Goal: Task Accomplishment & Management: Complete application form

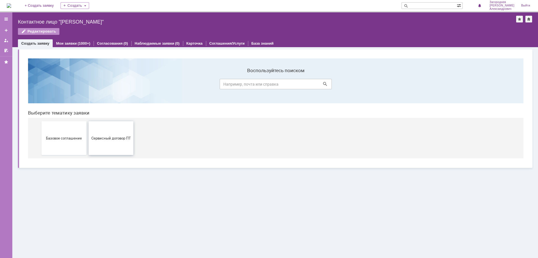
click at [98, 137] on span "Сервисный договор ПТ" at bounding box center [111, 138] width 42 height 4
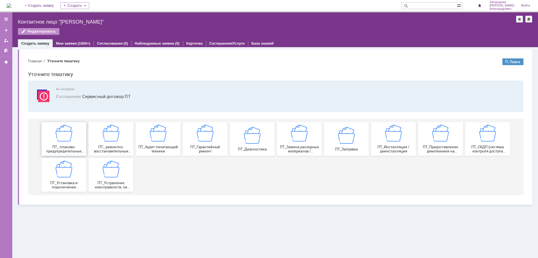
click at [73, 142] on div "ПТ_ планово-предупредительные работы (ТО)" at bounding box center [64, 139] width 42 height 29
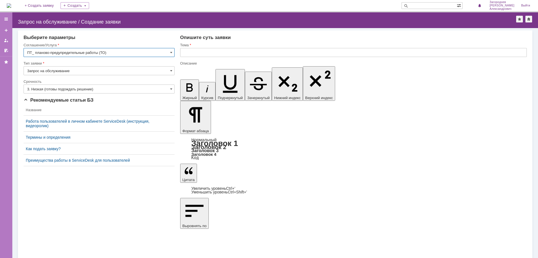
click at [206, 50] on input "text" at bounding box center [353, 52] width 347 height 9
type input "застревание бумаги"
